Goal: Task Accomplishment & Management: Manage account settings

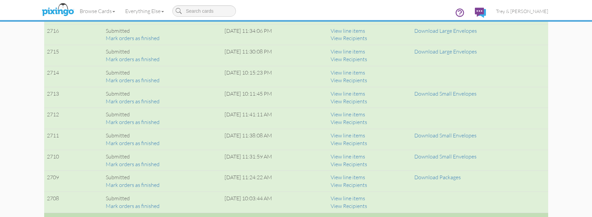
scroll to position [569, 0]
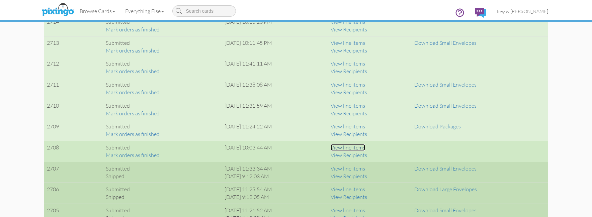
click at [365, 149] on link "View line items" at bounding box center [348, 147] width 34 height 7
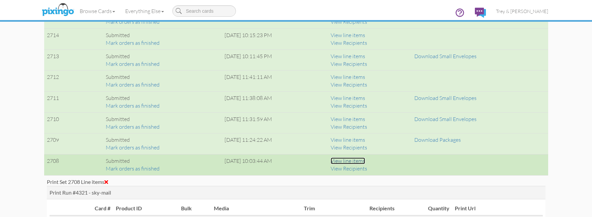
scroll to position [535, 0]
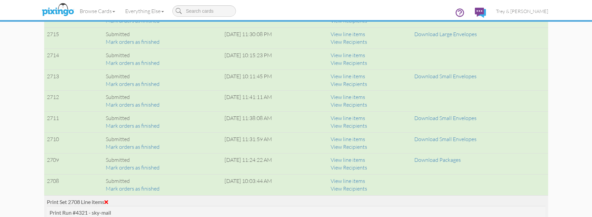
click at [111, 201] on div "Print Set 2708 Line items" at bounding box center [296, 202] width 499 height 8
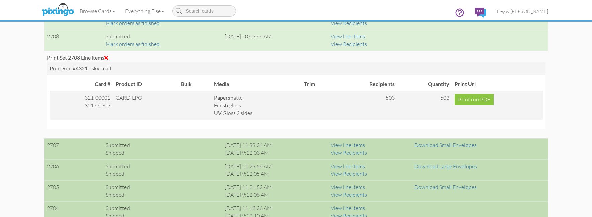
scroll to position [669, 0]
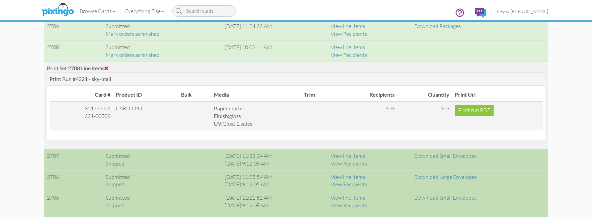
click at [108, 66] on span at bounding box center [106, 68] width 4 height 5
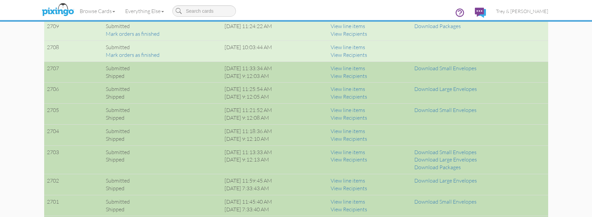
scroll to position [636, 0]
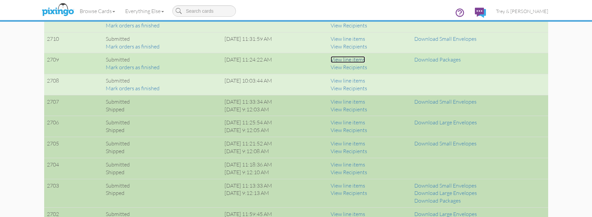
click at [363, 59] on link "View line items" at bounding box center [348, 59] width 34 height 7
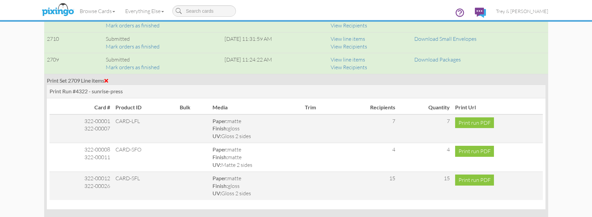
click at [107, 81] on span at bounding box center [106, 80] width 4 height 5
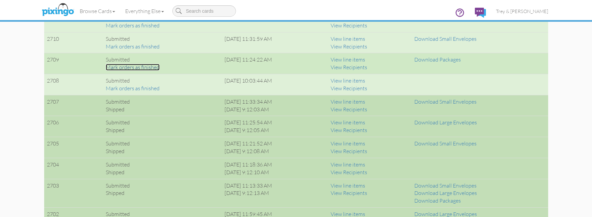
click at [134, 67] on link "Mark orders as finished" at bounding box center [133, 67] width 54 height 7
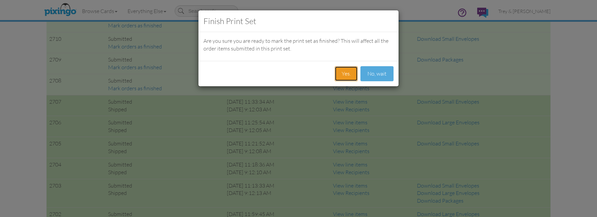
click at [339, 73] on button "Yes." at bounding box center [346, 73] width 23 height 15
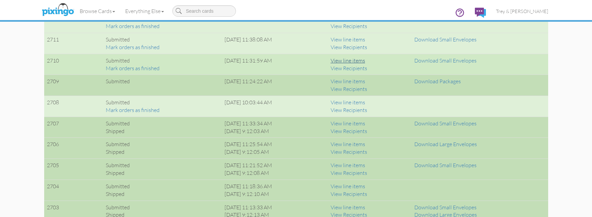
scroll to position [602, 0]
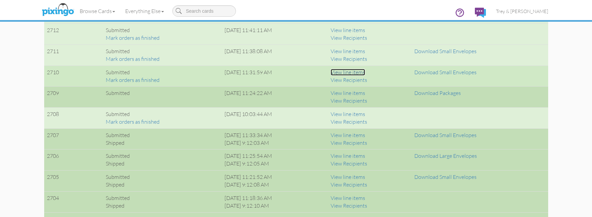
click at [365, 72] on link "View line items" at bounding box center [348, 72] width 34 height 7
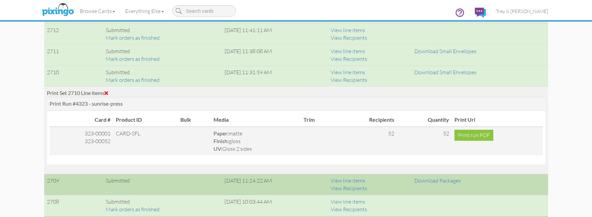
click at [108, 91] on span at bounding box center [106, 92] width 4 height 5
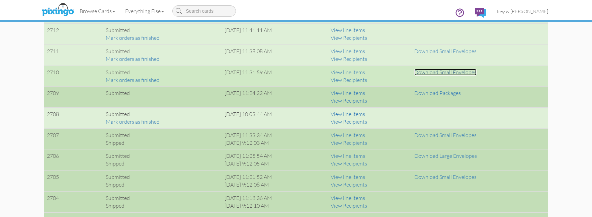
click at [464, 74] on link "Download Small Envelopes" at bounding box center [445, 72] width 62 height 7
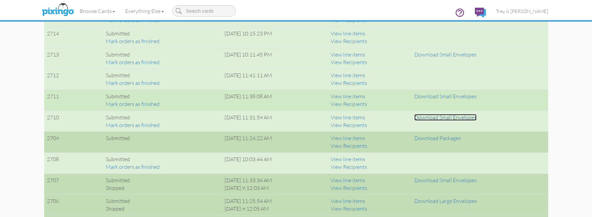
scroll to position [569, 0]
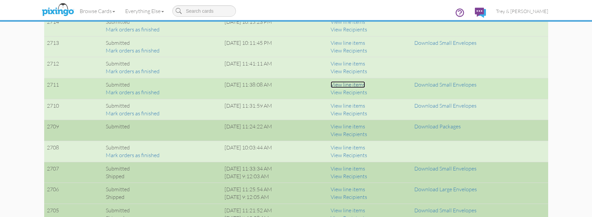
click at [365, 84] on link "View line items" at bounding box center [348, 84] width 34 height 7
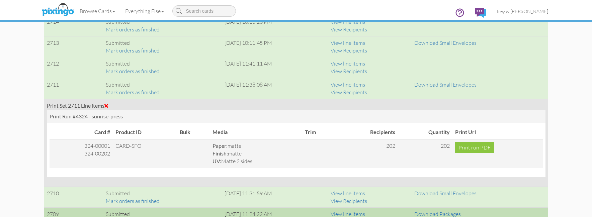
click at [107, 104] on span at bounding box center [106, 105] width 4 height 5
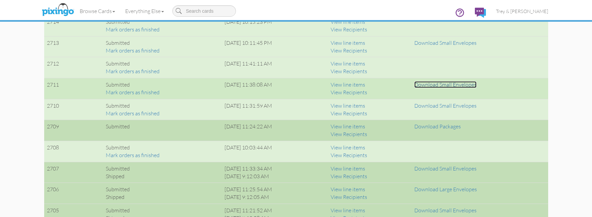
click at [444, 85] on link "Download Small Envelopes" at bounding box center [445, 84] width 62 height 7
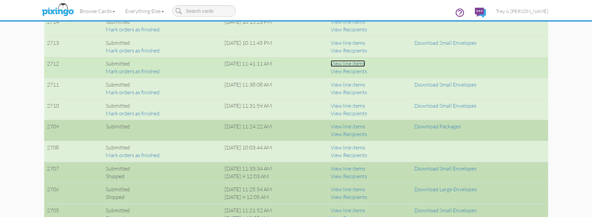
click at [365, 63] on link "View line items" at bounding box center [348, 63] width 34 height 7
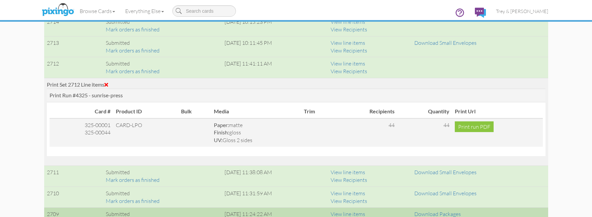
click at [108, 83] on span at bounding box center [106, 84] width 4 height 5
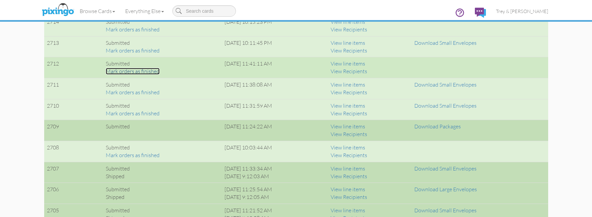
click at [118, 73] on link "Mark orders as finished" at bounding box center [133, 71] width 54 height 7
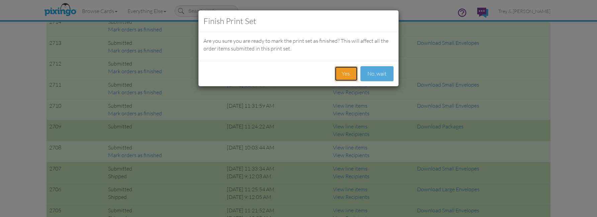
click at [347, 74] on button "Yes." at bounding box center [346, 73] width 23 height 15
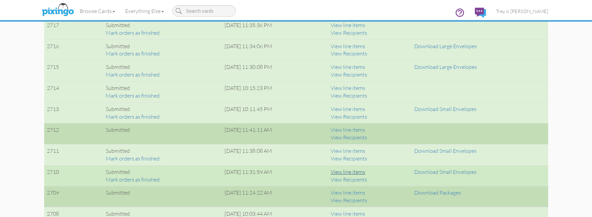
scroll to position [468, 0]
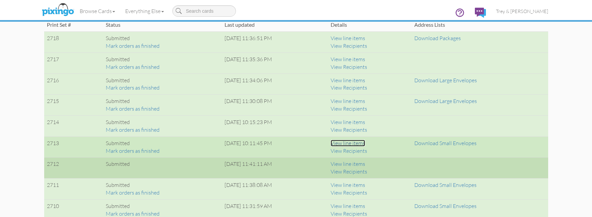
click at [365, 143] on link "View line items" at bounding box center [348, 143] width 34 height 7
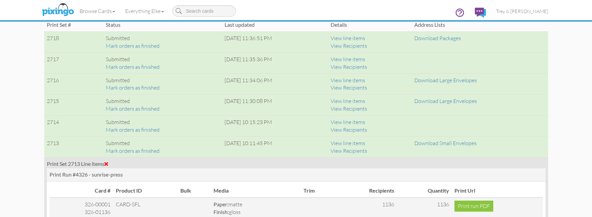
click at [108, 164] on span at bounding box center [106, 163] width 4 height 5
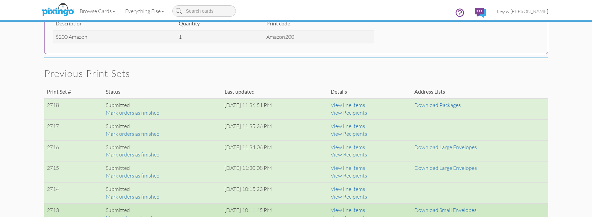
scroll to position [435, 0]
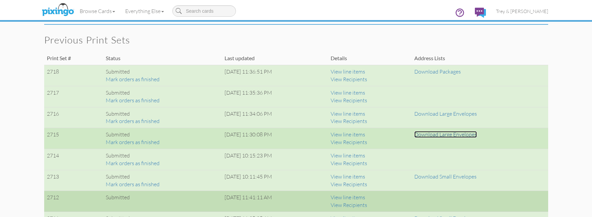
click at [440, 137] on link "Download Large Envelopes" at bounding box center [445, 134] width 63 height 7
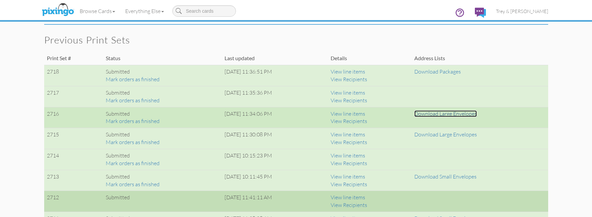
click at [440, 115] on link "Download Large Envelopes" at bounding box center [445, 113] width 63 height 7
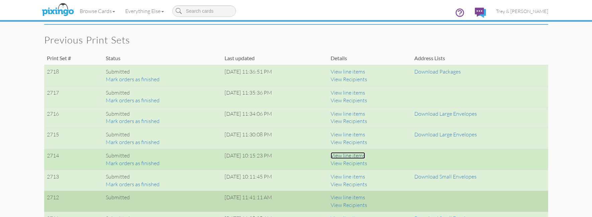
click at [363, 157] on link "View line items" at bounding box center [348, 155] width 34 height 7
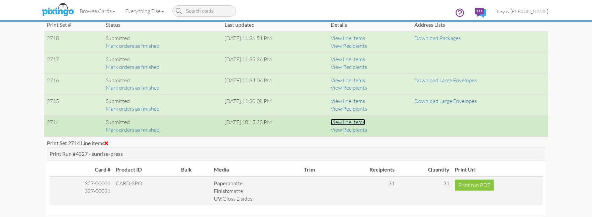
scroll to position [502, 0]
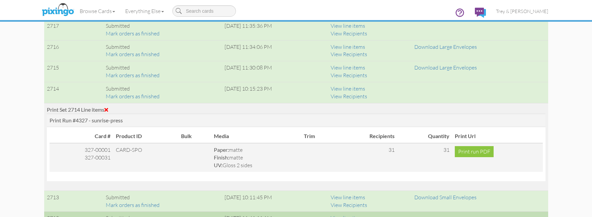
click at [108, 109] on span at bounding box center [106, 109] width 4 height 5
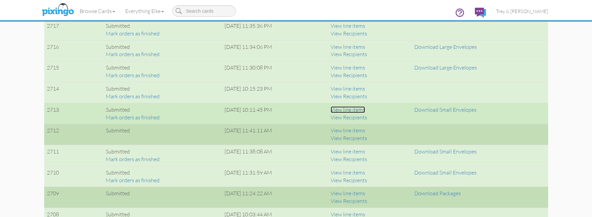
click at [365, 109] on link "View line items" at bounding box center [348, 109] width 34 height 7
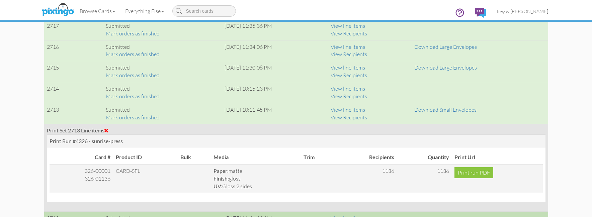
click at [108, 132] on span at bounding box center [106, 130] width 4 height 5
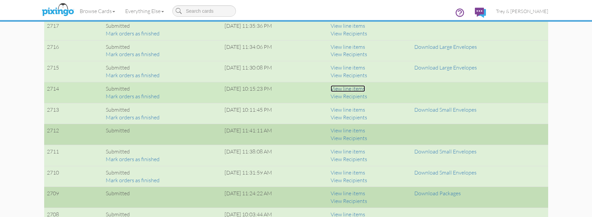
click at [363, 88] on link "View line items" at bounding box center [348, 88] width 34 height 7
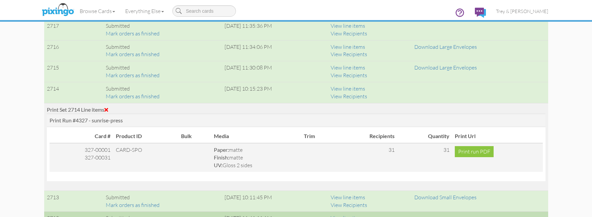
click at [108, 110] on span at bounding box center [106, 109] width 4 height 5
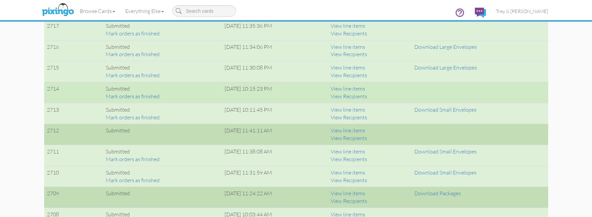
click at [132, 99] on div "Mark orders as finished" at bounding box center [162, 97] width 113 height 8
click at [134, 97] on link "Mark orders as finished" at bounding box center [133, 96] width 54 height 7
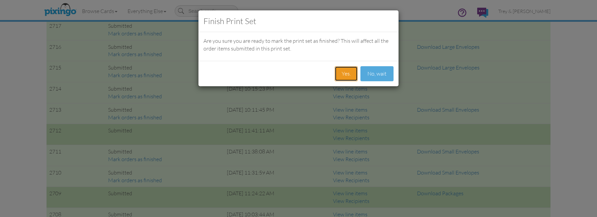
click at [345, 73] on button "Yes." at bounding box center [346, 73] width 23 height 15
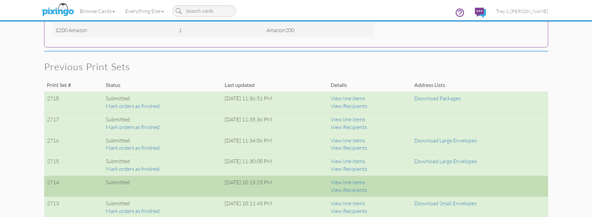
scroll to position [402, 0]
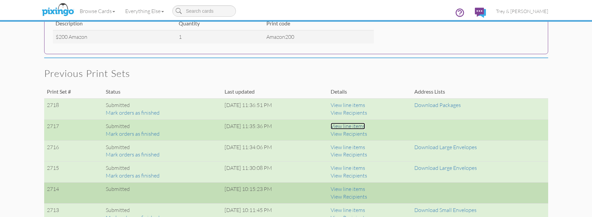
click at [361, 126] on link "View line items" at bounding box center [348, 126] width 34 height 7
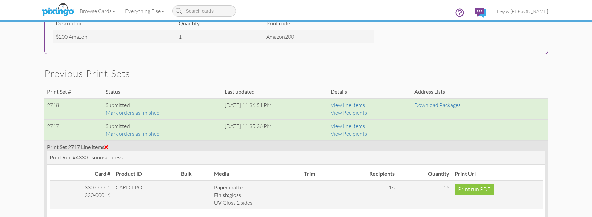
click at [106, 146] on div "Print Set 2717 Line items" at bounding box center [296, 148] width 499 height 8
click at [108, 146] on span at bounding box center [106, 147] width 4 height 5
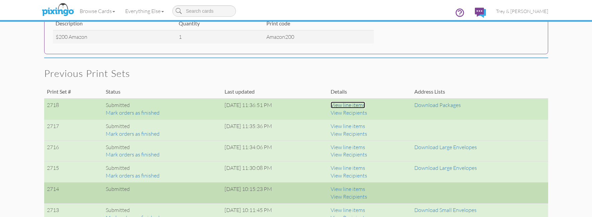
click at [365, 107] on link "View line items" at bounding box center [348, 105] width 34 height 7
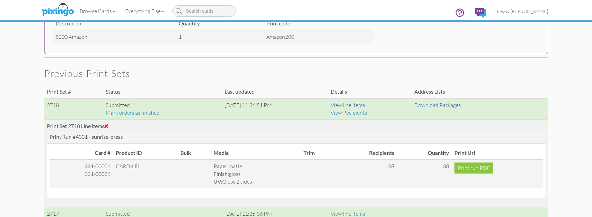
click at [108, 125] on span at bounding box center [106, 125] width 4 height 5
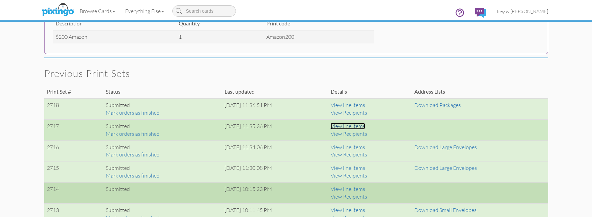
click at [363, 126] on link "View line items" at bounding box center [348, 126] width 34 height 7
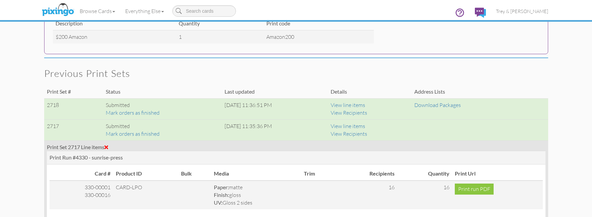
click at [108, 146] on span at bounding box center [106, 147] width 4 height 5
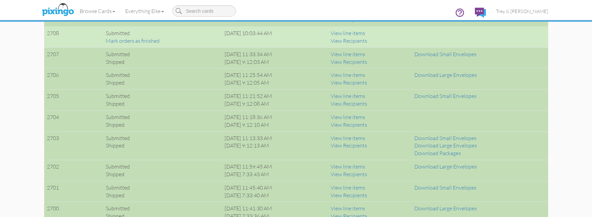
scroll to position [725, 0]
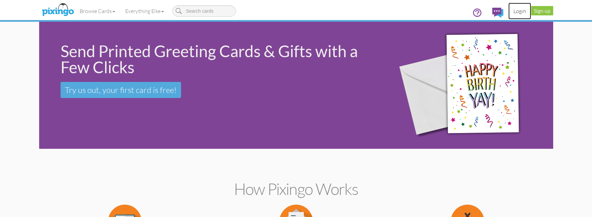
click at [520, 12] on link "Login" at bounding box center [519, 11] width 23 height 17
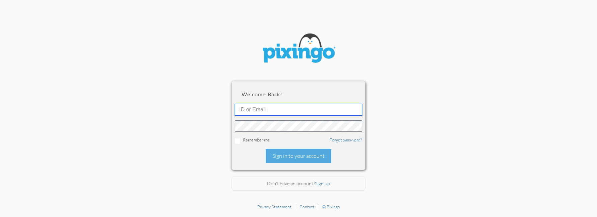
type input "[EMAIL_ADDRESS][DOMAIN_NAME]"
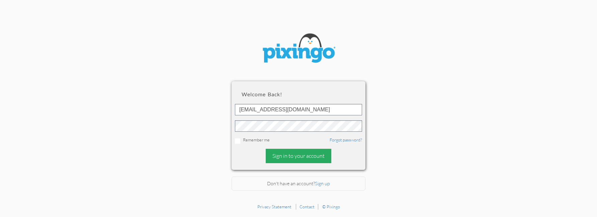
click at [309, 157] on div "Sign in to your account" at bounding box center [299, 156] width 66 height 14
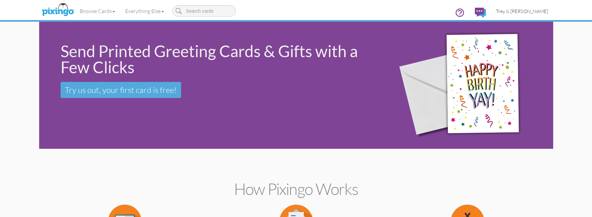
click at [535, 13] on span "Trey & [PERSON_NAME]" at bounding box center [522, 11] width 52 height 6
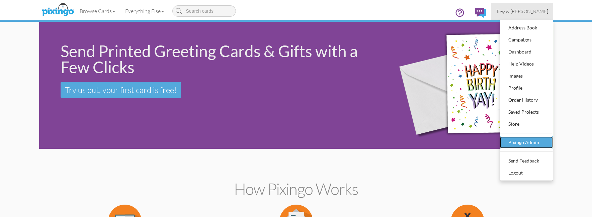
click at [516, 144] on div "Pixingo Admin" at bounding box center [526, 143] width 39 height 10
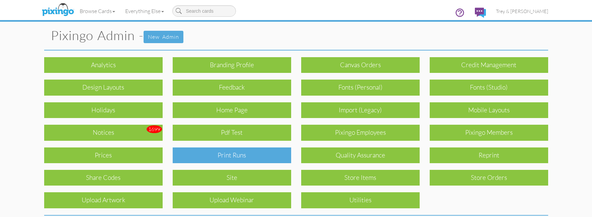
click at [262, 157] on div "Print Runs" at bounding box center [232, 156] width 118 height 16
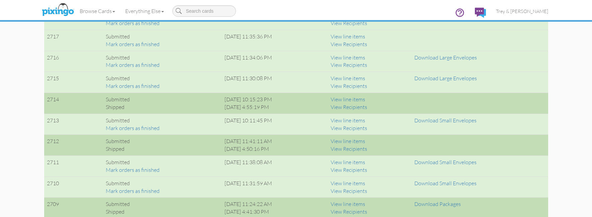
scroll to position [502, 0]
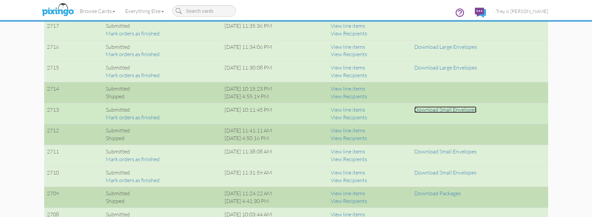
click at [435, 109] on link "Download Small Envelopes" at bounding box center [445, 109] width 62 height 7
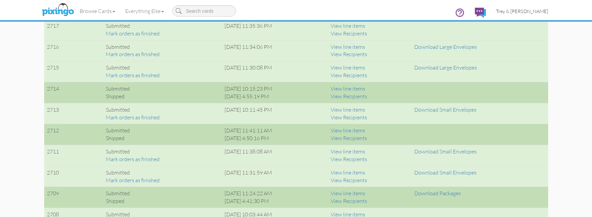
click at [537, 14] on link "Trey & [PERSON_NAME]" at bounding box center [522, 11] width 62 height 17
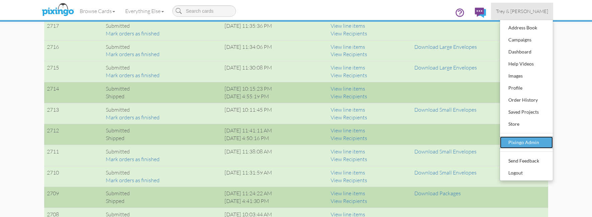
click at [530, 142] on div "Pixingo Admin" at bounding box center [526, 143] width 39 height 10
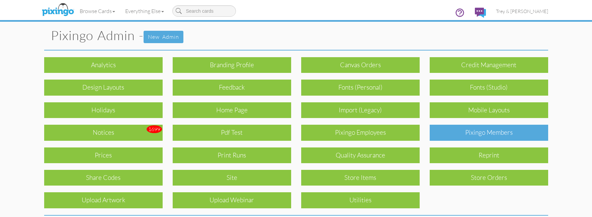
click at [495, 130] on div "Pixingo Members" at bounding box center [489, 133] width 118 height 16
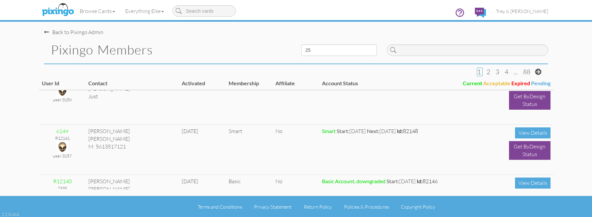
scroll to position [67, 0]
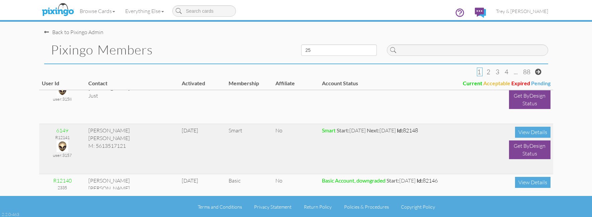
click at [62, 149] on img at bounding box center [63, 147] width 12 height 12
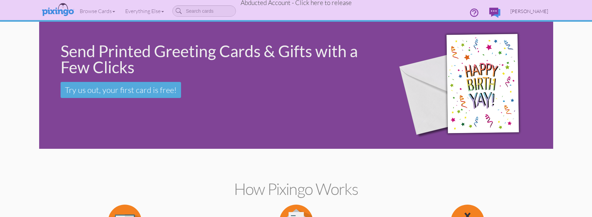
click at [522, 10] on span "[PERSON_NAME]" at bounding box center [529, 11] width 38 height 6
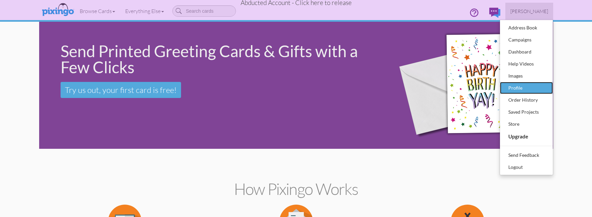
click at [519, 89] on div "Profile" at bounding box center [526, 88] width 39 height 10
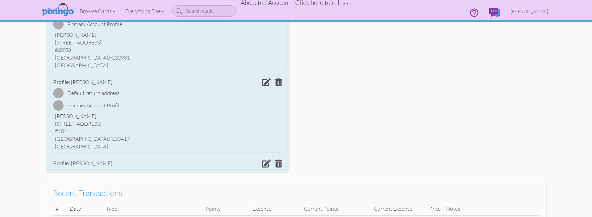
scroll to position [97, 0]
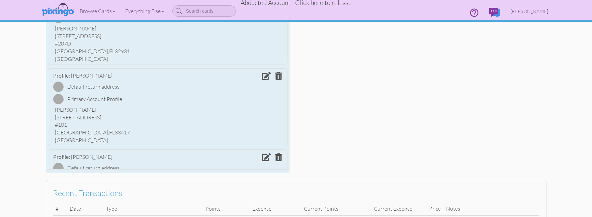
click at [262, 77] on span at bounding box center [266, 76] width 9 height 8
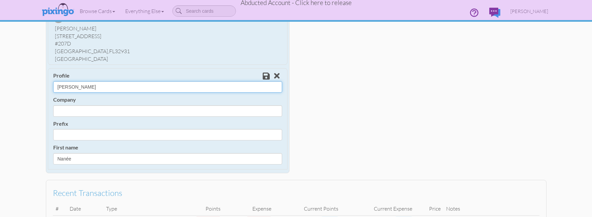
drag, startPoint x: 69, startPoint y: 85, endPoint x: 78, endPoint y: 93, distance: 12.3
click at [71, 87] on input "[PERSON_NAME]" at bounding box center [167, 86] width 229 height 11
type input "[PERSON_NAME]"
click at [263, 74] on span at bounding box center [266, 76] width 7 height 8
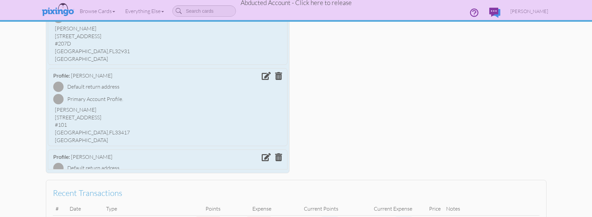
click at [262, 73] on span at bounding box center [266, 76] width 9 height 8
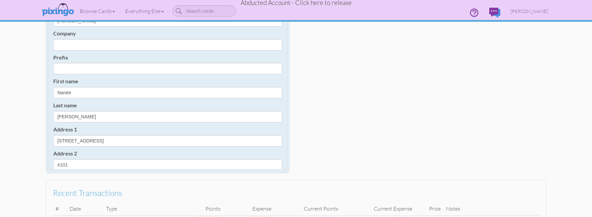
scroll to position [164, 0]
click at [68, 92] on input "Nanée" at bounding box center [167, 91] width 229 height 11
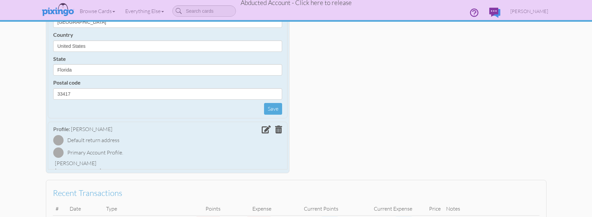
scroll to position [331, 0]
type input "Nanee"
click at [267, 107] on button "Save" at bounding box center [273, 108] width 18 height 12
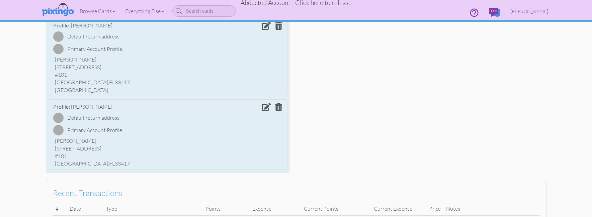
scroll to position [69, 0]
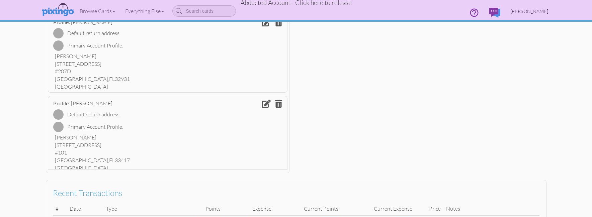
click at [543, 9] on span "[PERSON_NAME]" at bounding box center [529, 11] width 38 height 6
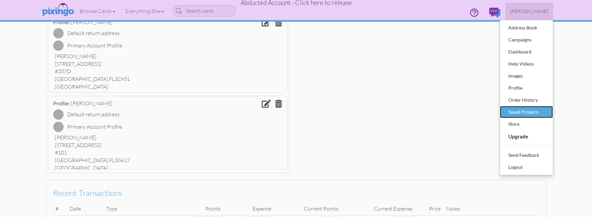
click at [523, 110] on div "Saved Projects" at bounding box center [526, 112] width 39 height 10
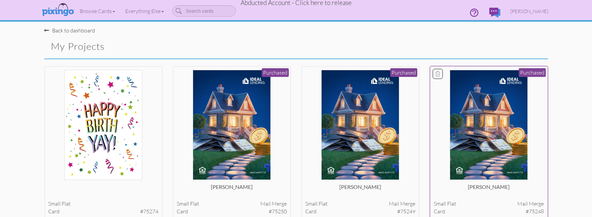
click at [492, 111] on img at bounding box center [489, 125] width 78 height 110
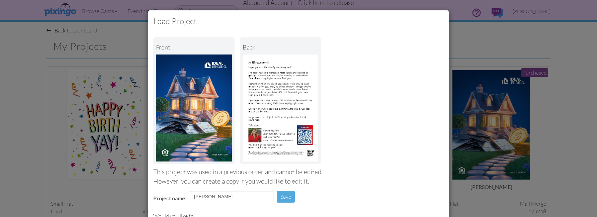
click at [288, 111] on img at bounding box center [281, 108] width 76 height 107
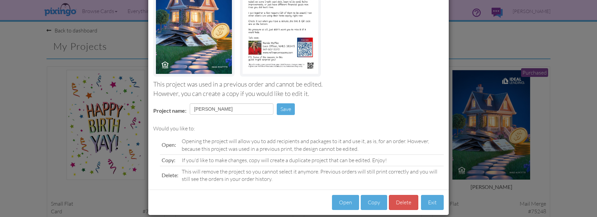
scroll to position [96, 0]
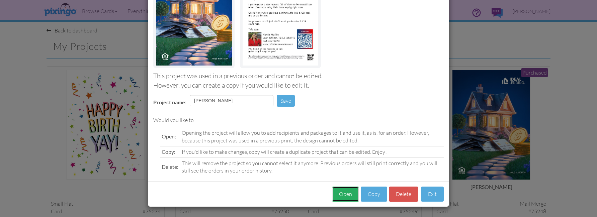
click at [351, 192] on button "Open" at bounding box center [345, 194] width 27 height 15
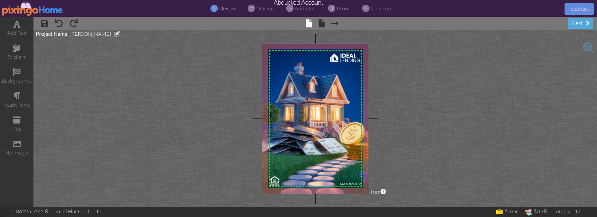
click at [325, 23] on span "× Next page" at bounding box center [332, 23] width 14 height 11
click at [321, 24] on span at bounding box center [322, 23] width 6 height 8
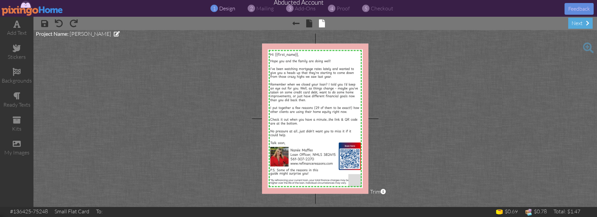
click at [587, 47] on span at bounding box center [588, 47] width 11 height 11
